Goal: Check status

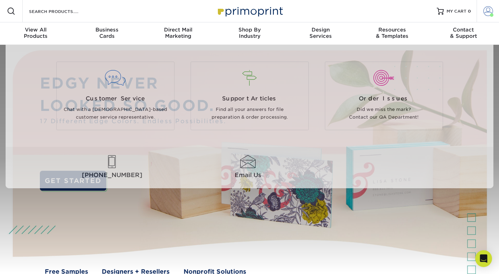
click at [490, 13] on span at bounding box center [488, 11] width 10 height 10
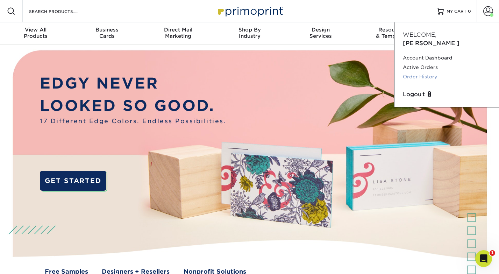
click at [417, 72] on link "Order History" at bounding box center [447, 76] width 88 height 9
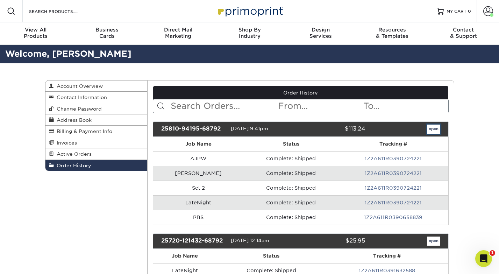
click at [432, 128] on link "open" at bounding box center [433, 128] width 13 height 9
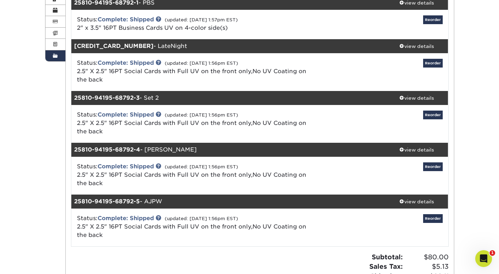
scroll to position [110, 0]
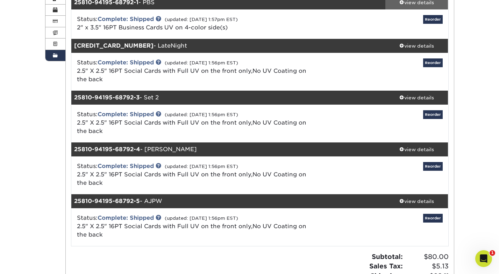
click at [415, 6] on link "view details" at bounding box center [416, 2] width 63 height 14
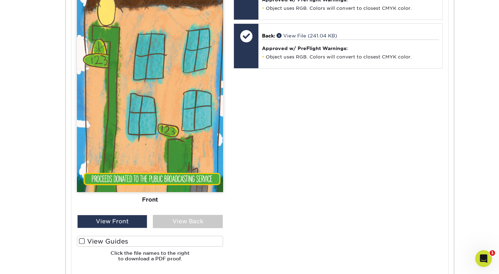
scroll to position [369, 0]
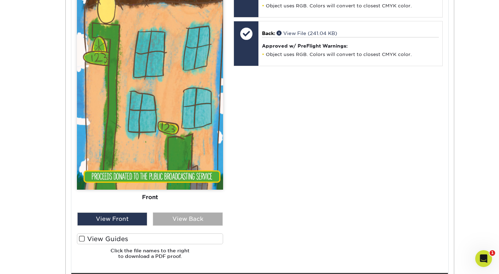
click at [195, 220] on div "View Back" at bounding box center [188, 218] width 70 height 13
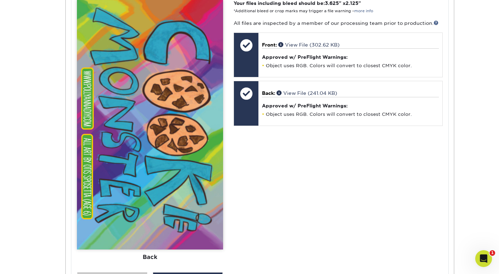
scroll to position [309, 0]
